Goal: Information Seeking & Learning: Learn about a topic

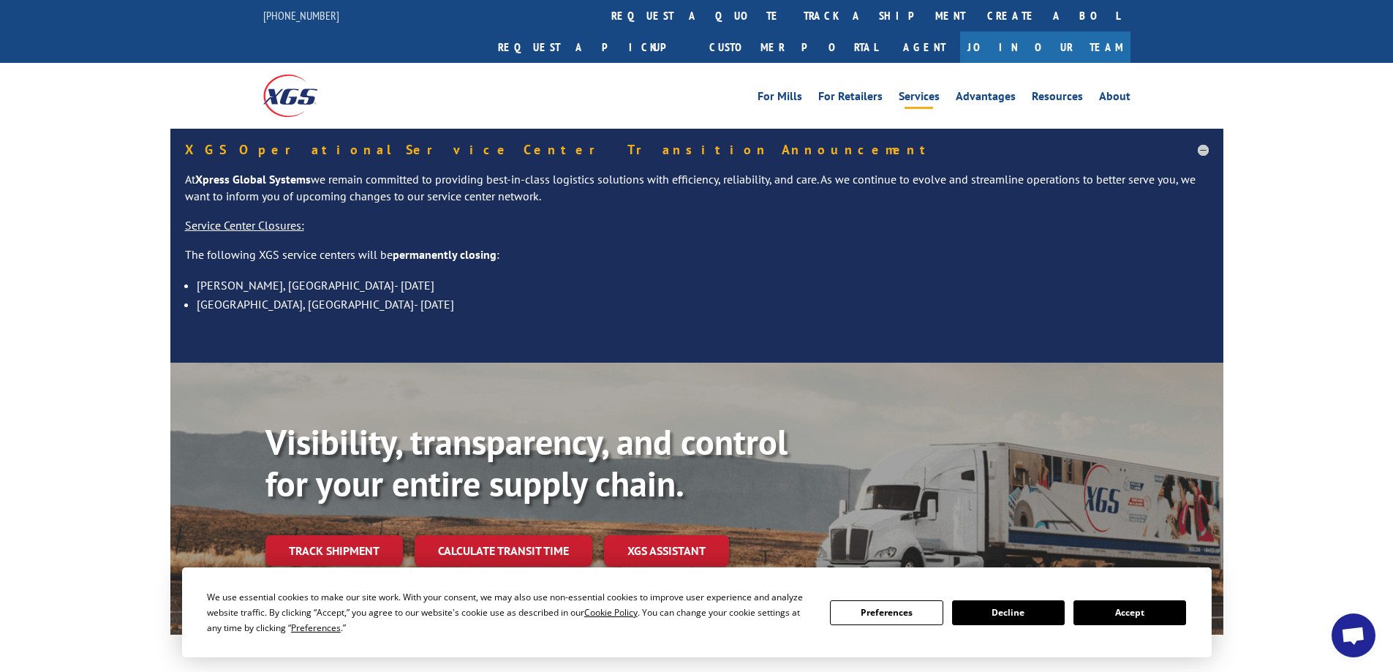
click at [925, 91] on link "Services" at bounding box center [919, 99] width 41 height 16
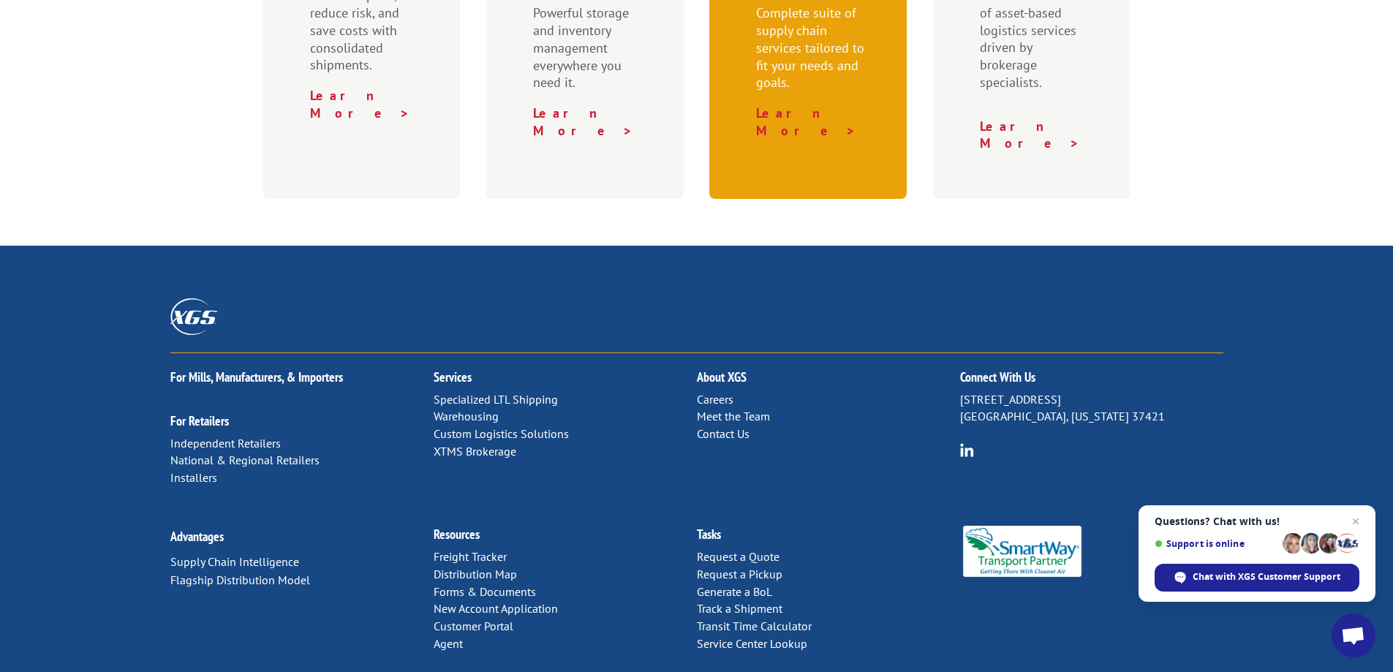
scroll to position [749, 0]
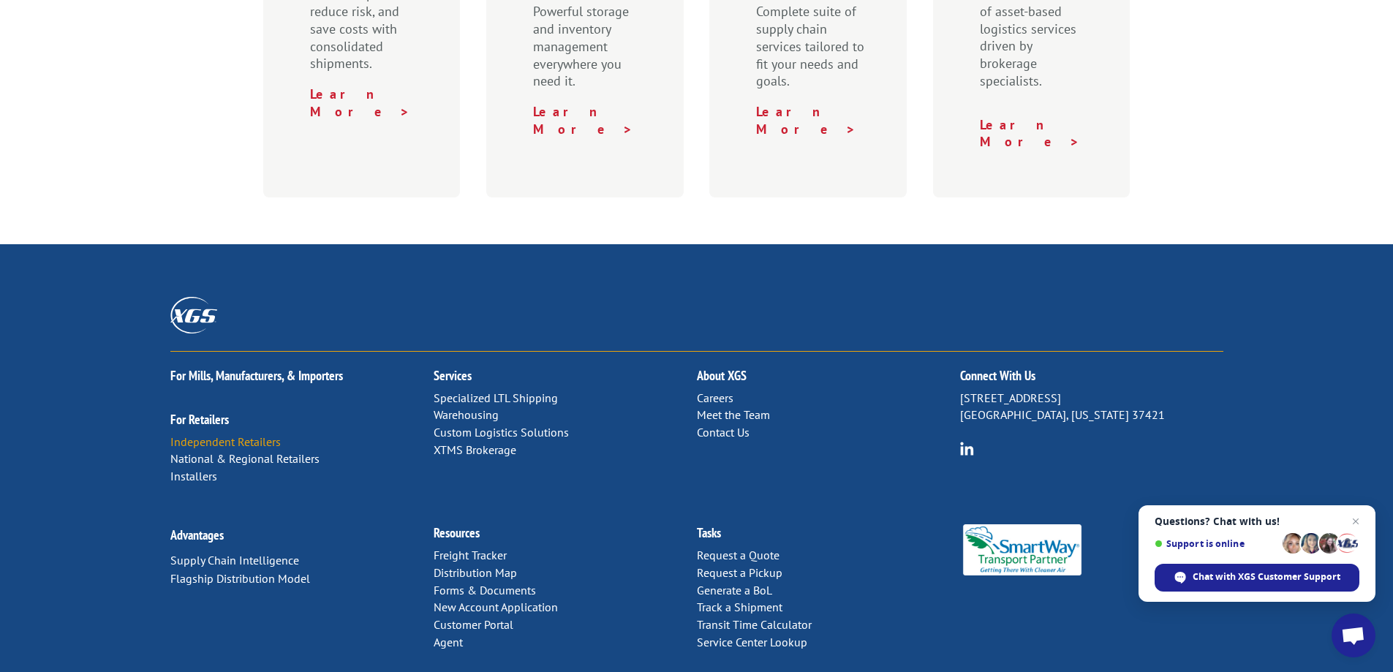
click at [230, 434] on link "Independent Retailers" at bounding box center [225, 441] width 110 height 15
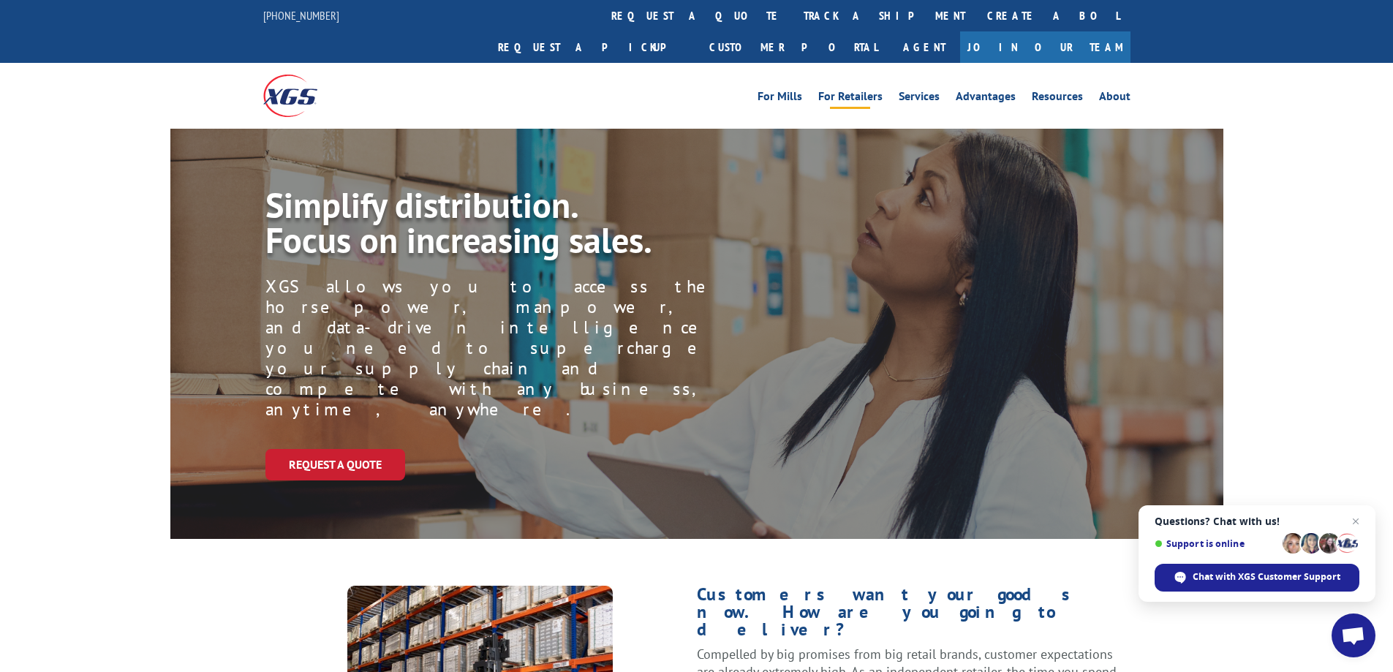
click at [848, 91] on link "For Retailers" at bounding box center [850, 99] width 64 height 16
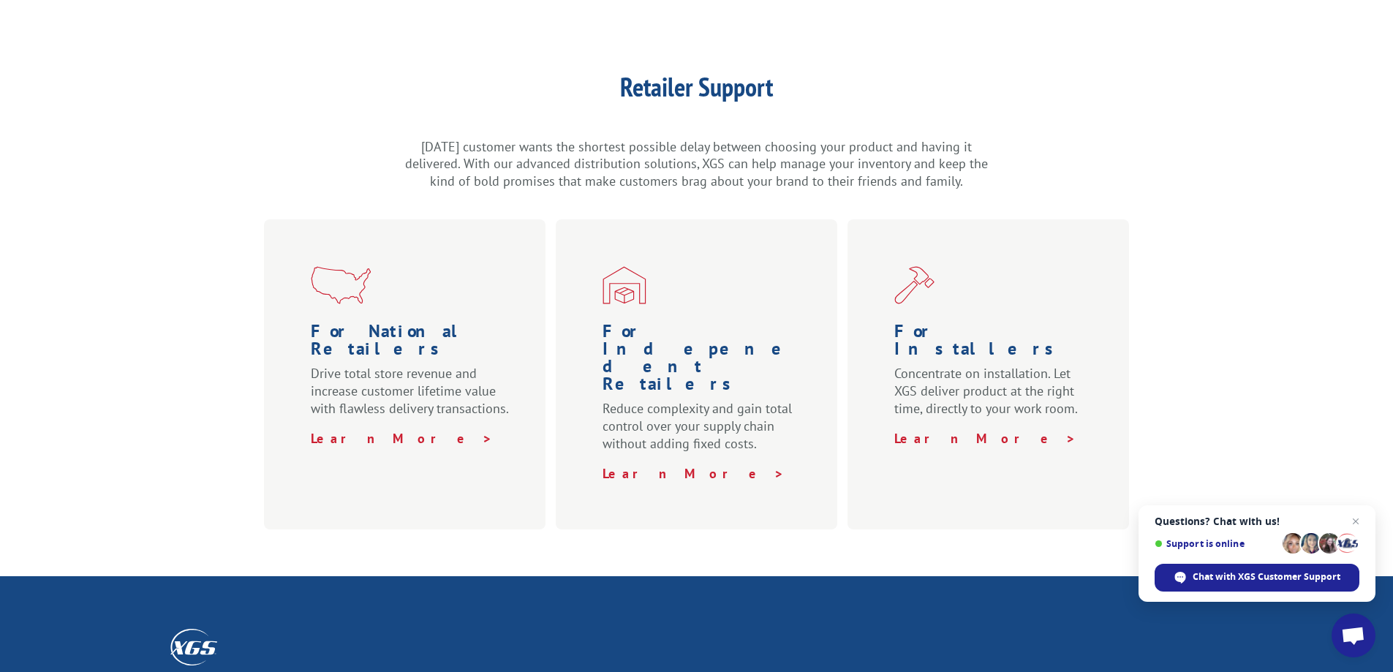
scroll to position [585, 0]
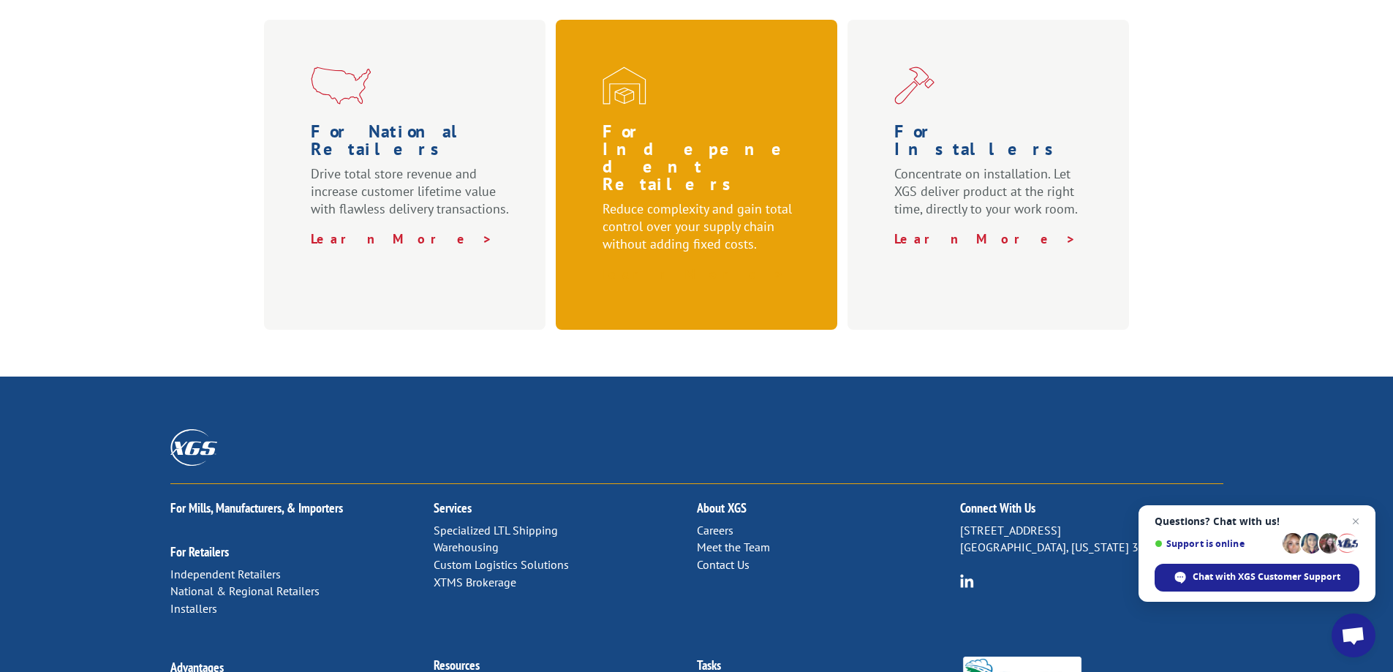
click at [663, 266] on link "Learn More >" at bounding box center [694, 274] width 182 height 17
